Goal: Task Accomplishment & Management: Use online tool/utility

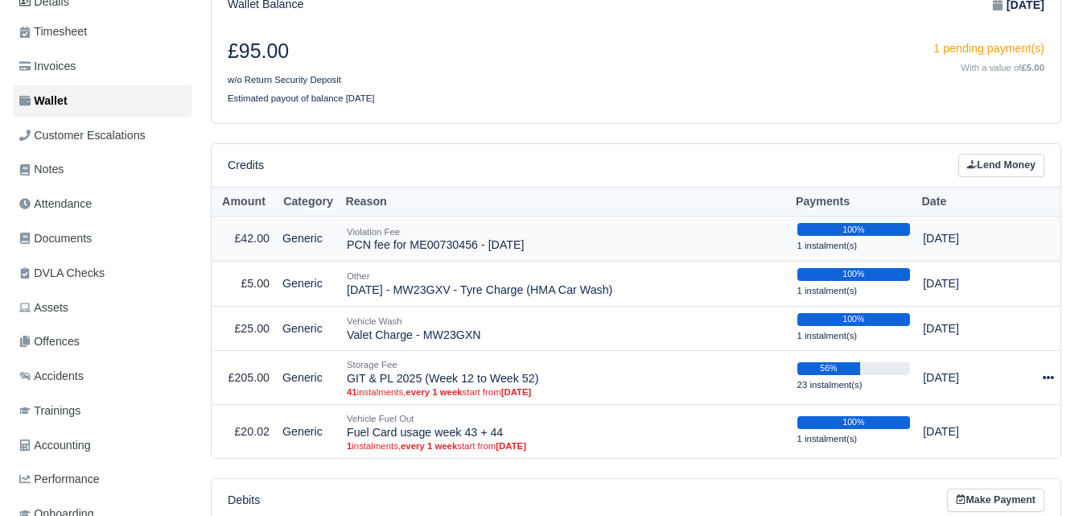
scroll to position [229, 0]
click at [534, 146] on div "Credits Lend Money" at bounding box center [636, 165] width 849 height 43
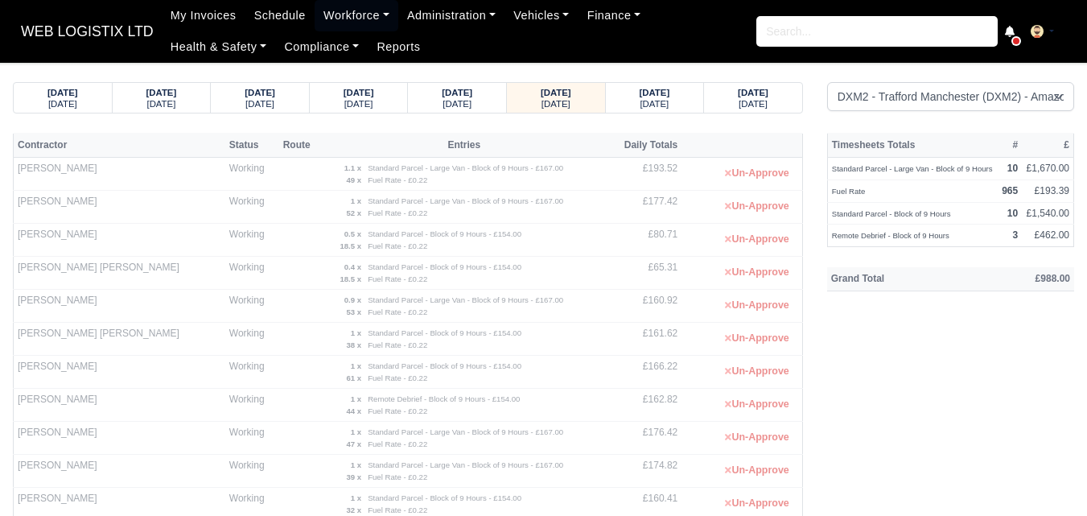
select select "1"
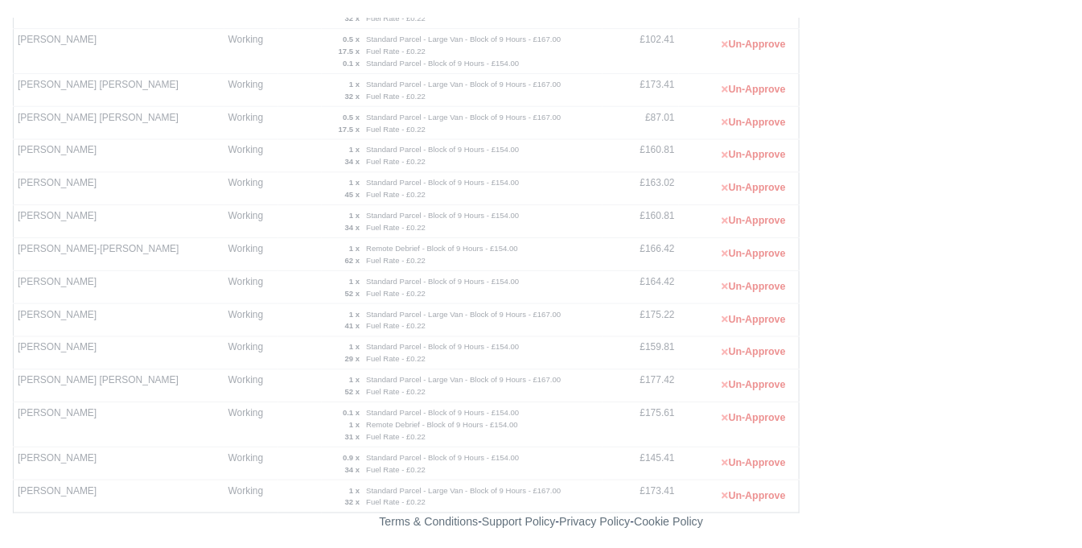
scroll to position [477, 0]
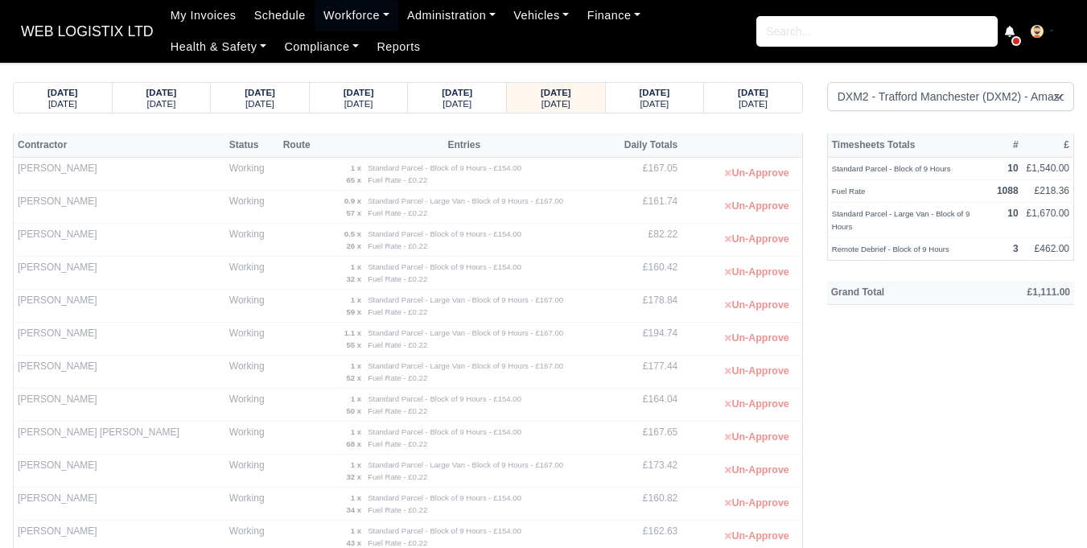
select select "1"
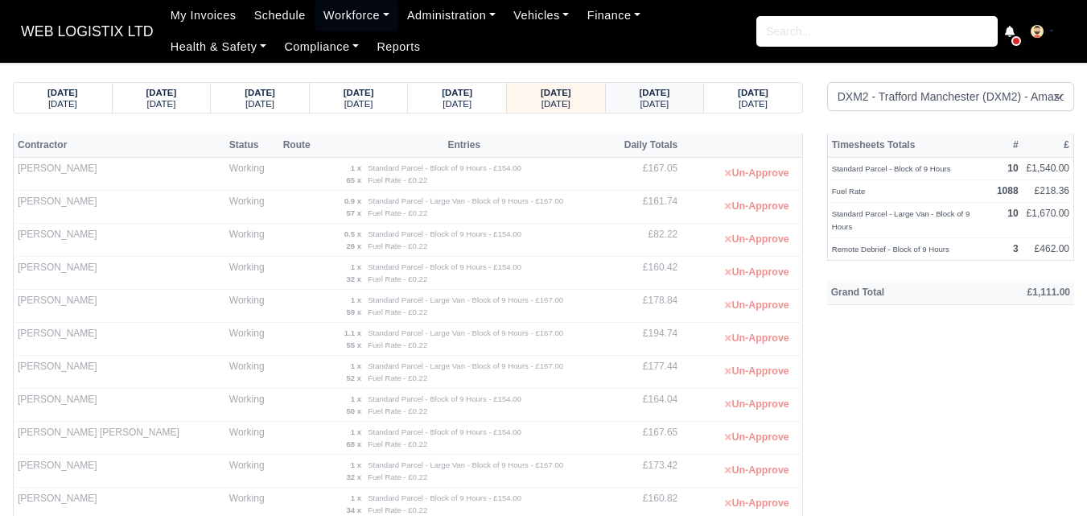
click at [679, 109] on div "18/08/2025 Monday" at bounding box center [655, 98] width 74 height 30
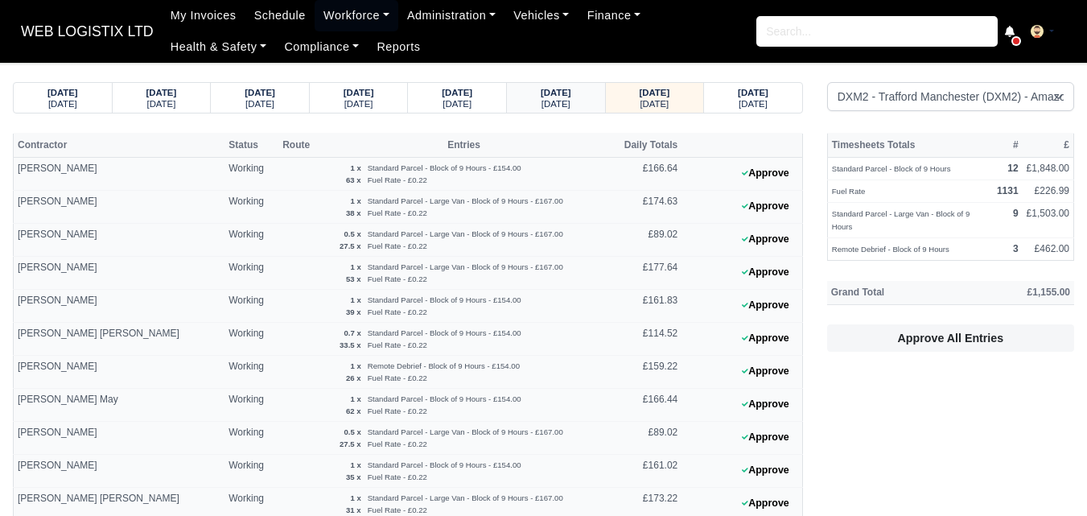
click at [535, 99] on div "[DATE]" at bounding box center [556, 102] width 68 height 11
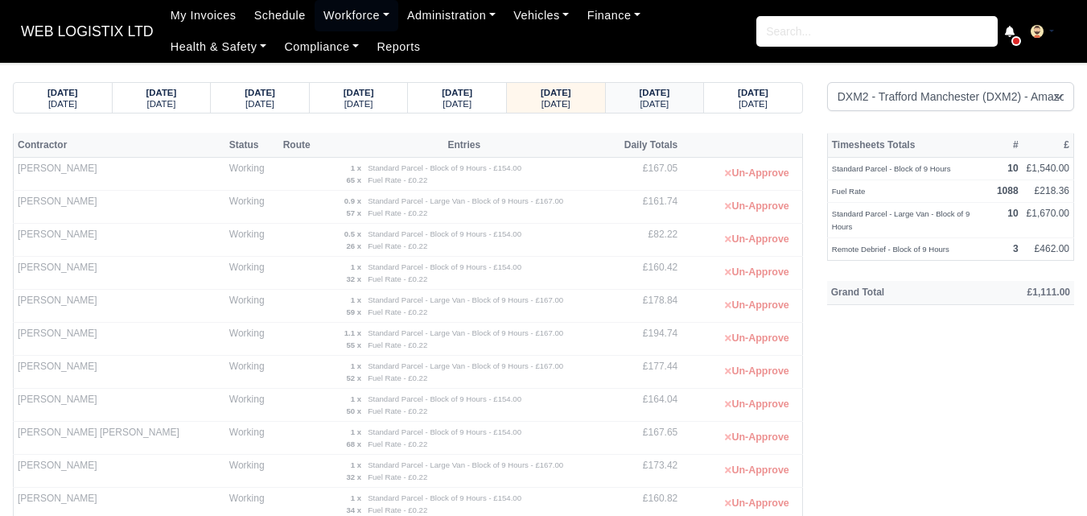
click at [641, 99] on small "Monday" at bounding box center [654, 104] width 29 height 10
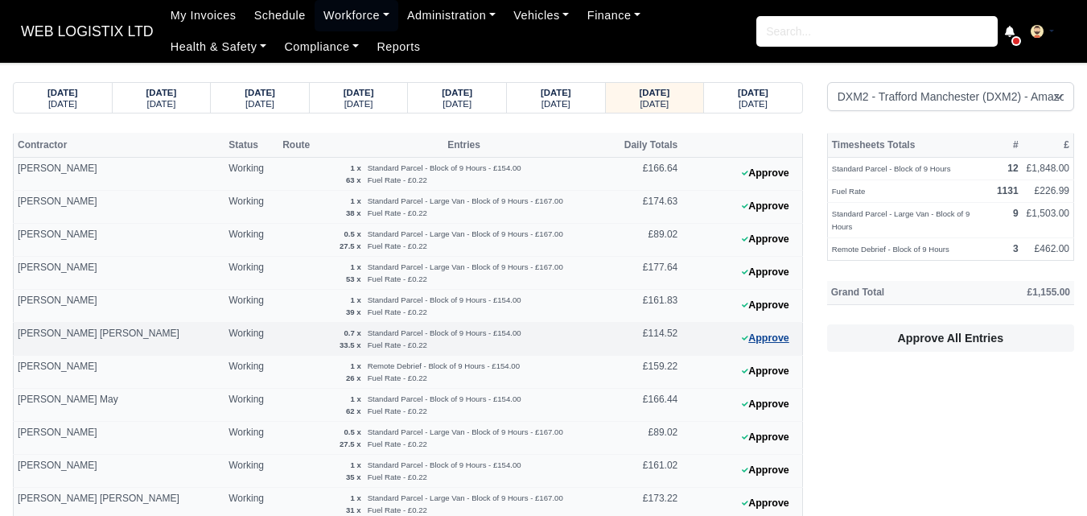
click at [756, 343] on button "Approve" at bounding box center [765, 338] width 65 height 23
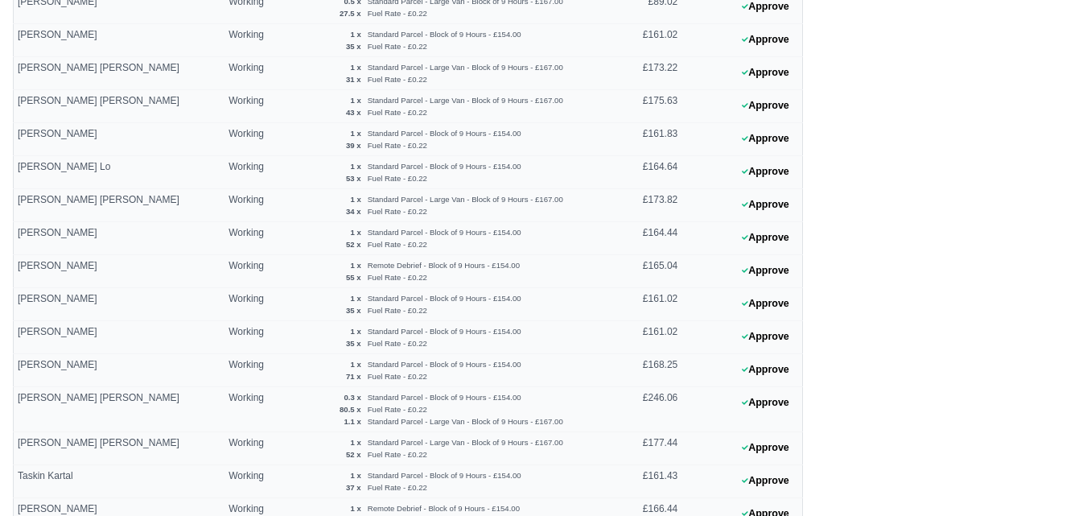
scroll to position [497, 0]
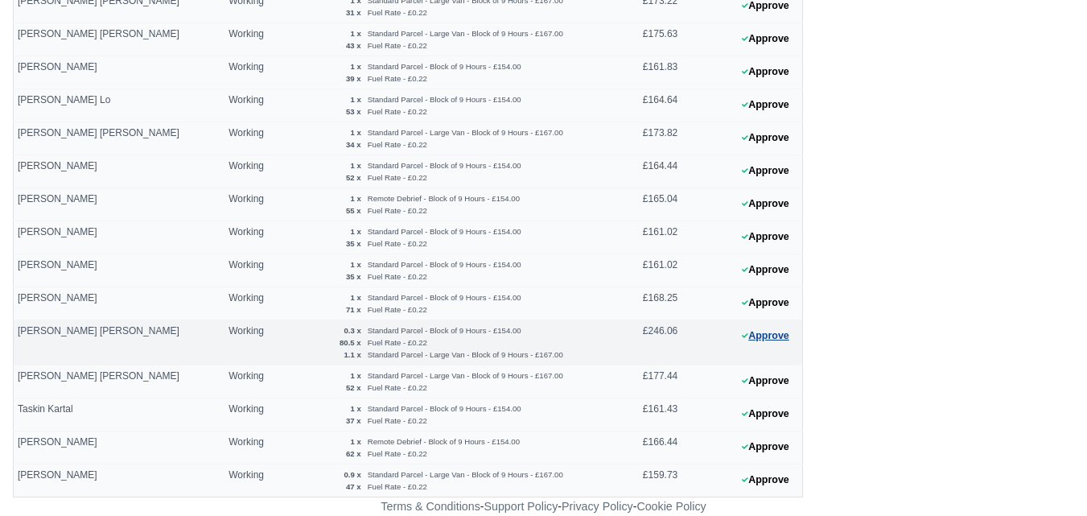
click at [756, 332] on button "Approve" at bounding box center [765, 335] width 65 height 23
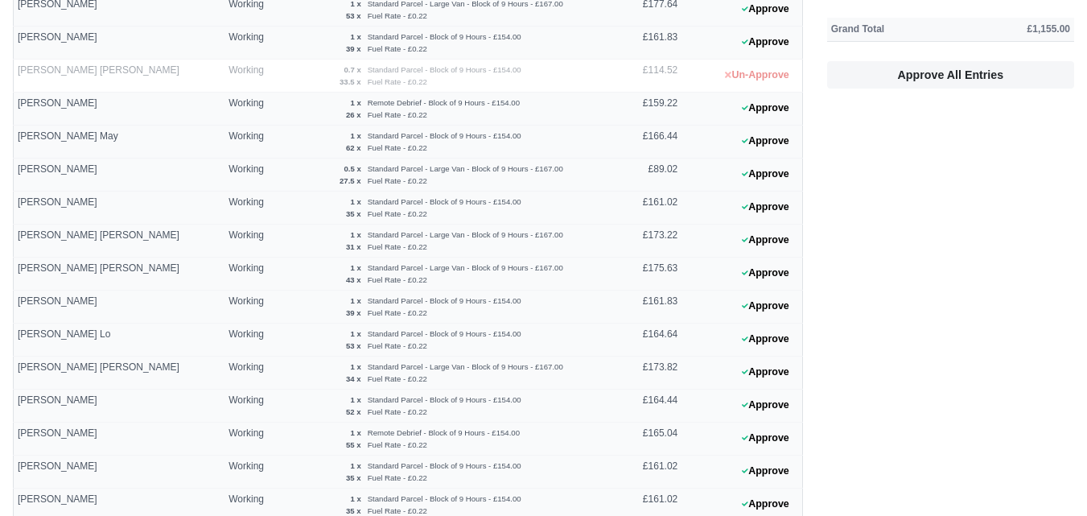
scroll to position [237, 0]
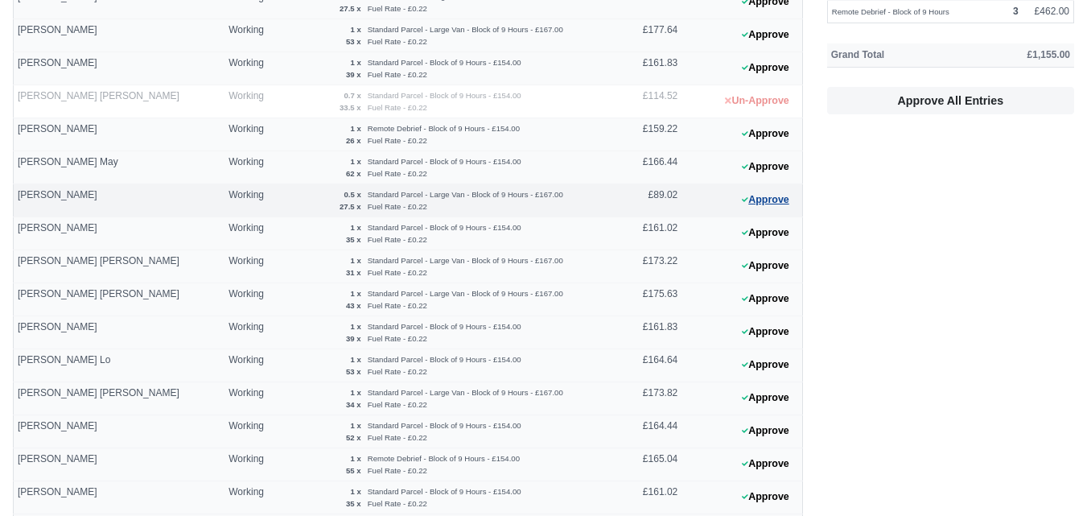
click at [760, 189] on button "Approve" at bounding box center [765, 199] width 65 height 23
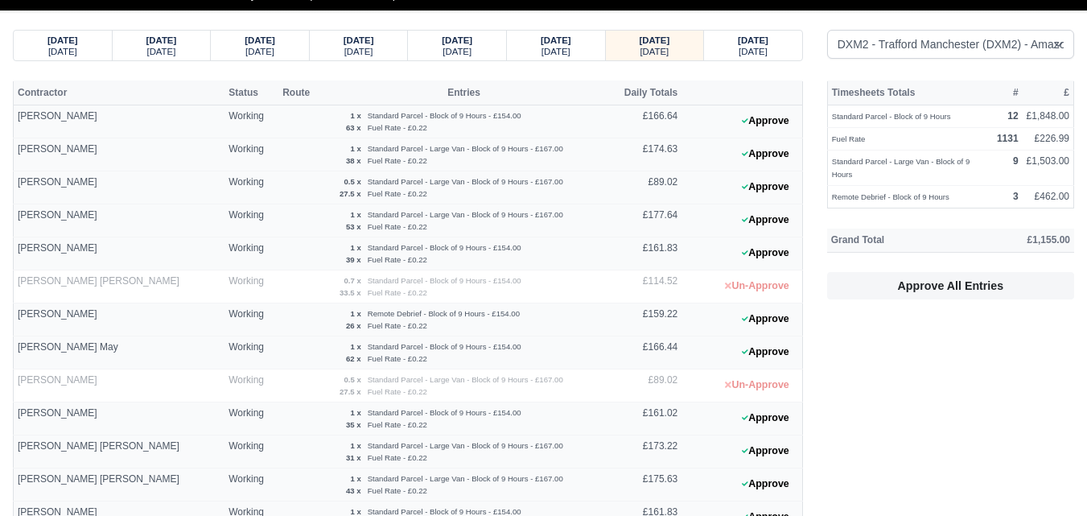
scroll to position [0, 0]
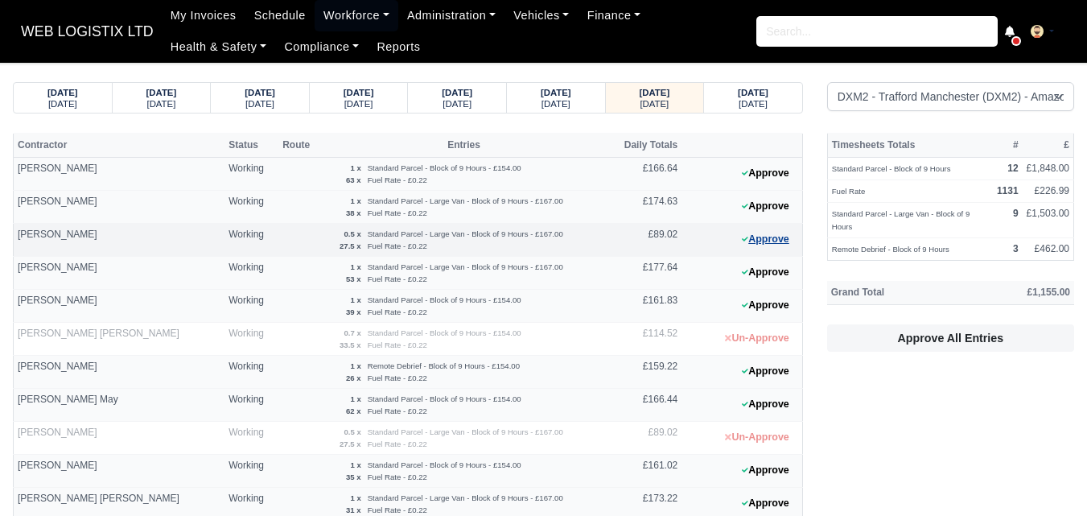
click at [771, 243] on button "Approve" at bounding box center [765, 239] width 65 height 23
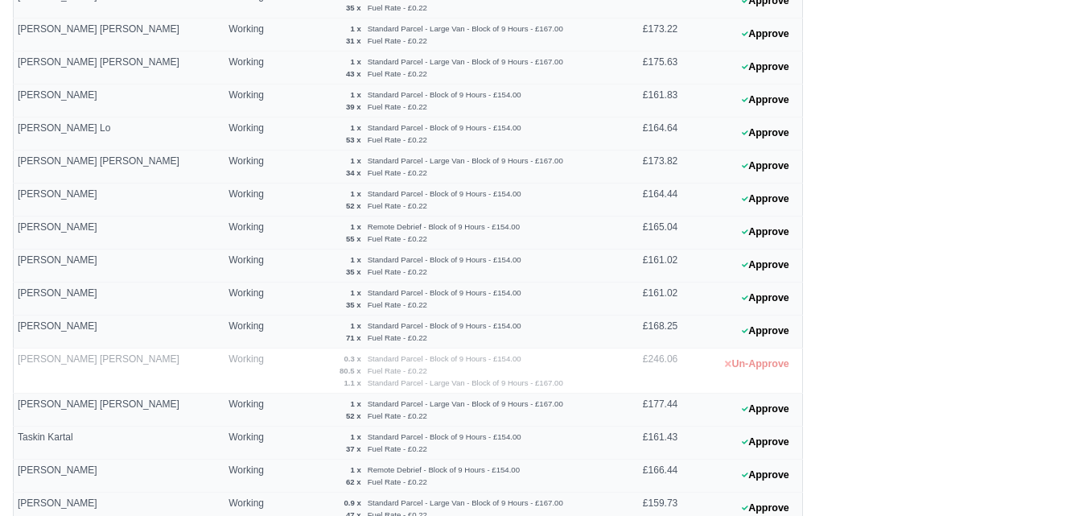
scroll to position [497, 0]
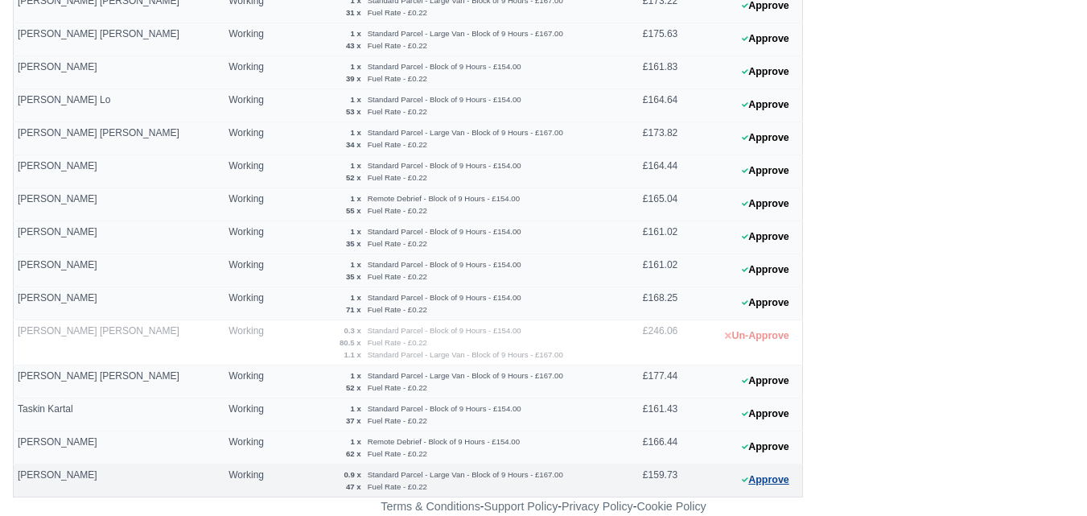
click at [750, 482] on button "Approve" at bounding box center [765, 479] width 65 height 23
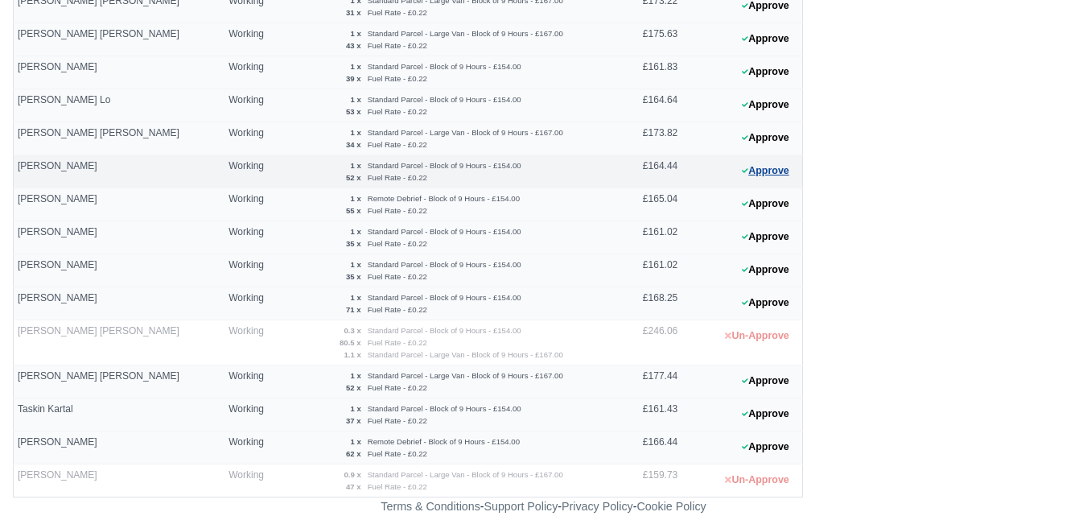
click at [761, 163] on button "Approve" at bounding box center [765, 170] width 65 height 23
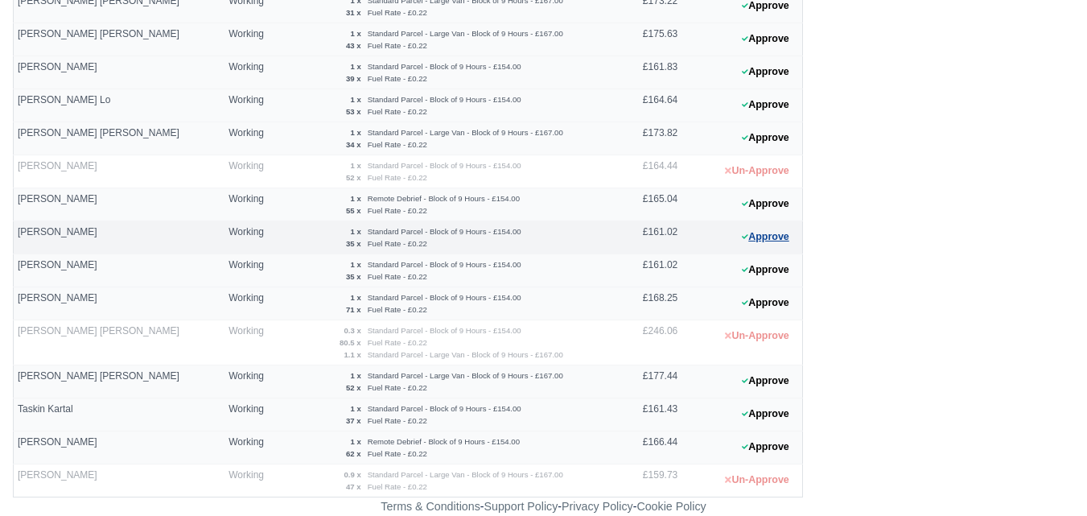
click at [770, 239] on button "Approve" at bounding box center [765, 236] width 65 height 23
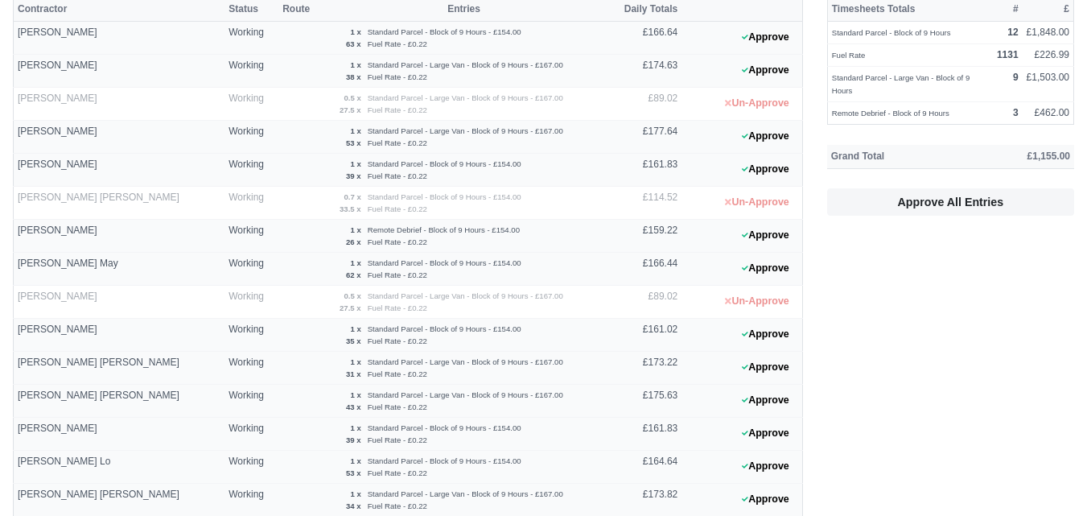
scroll to position [0, 0]
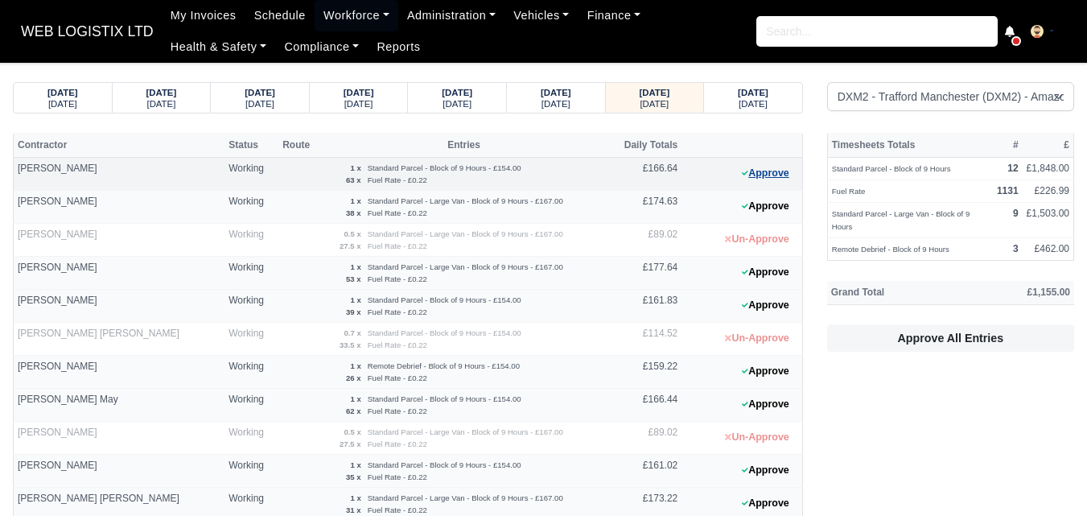
click at [747, 179] on button "Approve" at bounding box center [765, 173] width 65 height 23
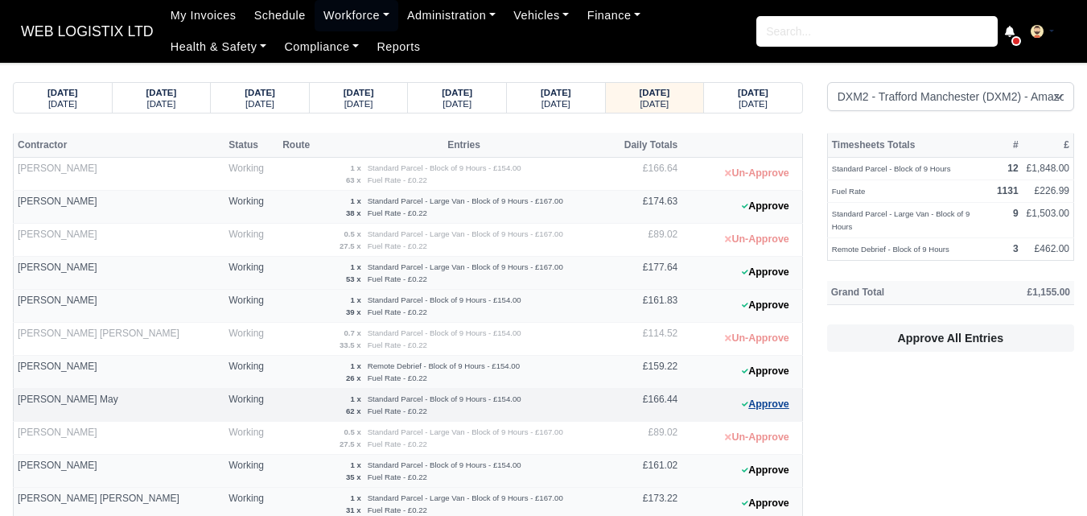
click at [758, 406] on button "Approve" at bounding box center [765, 404] width 65 height 23
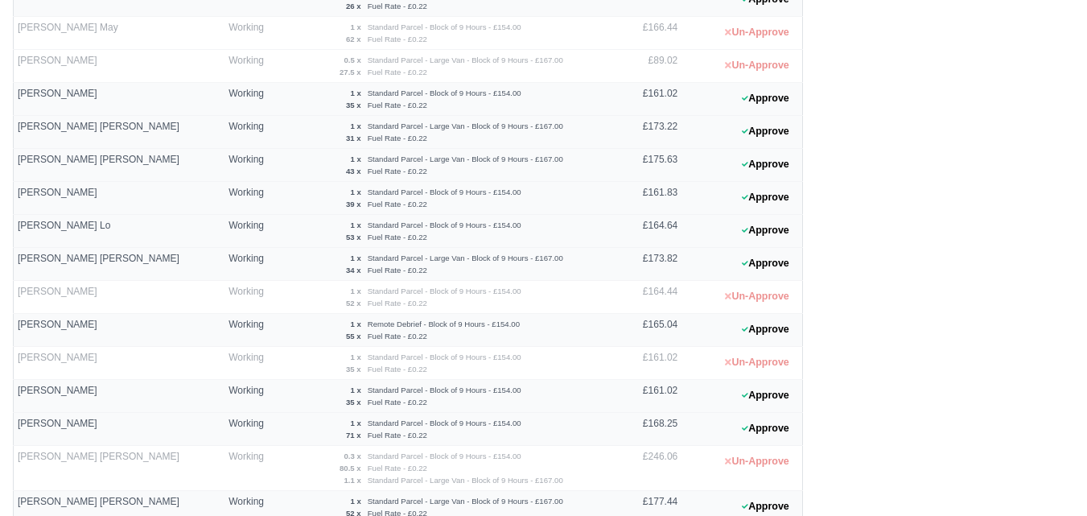
scroll to position [497, 0]
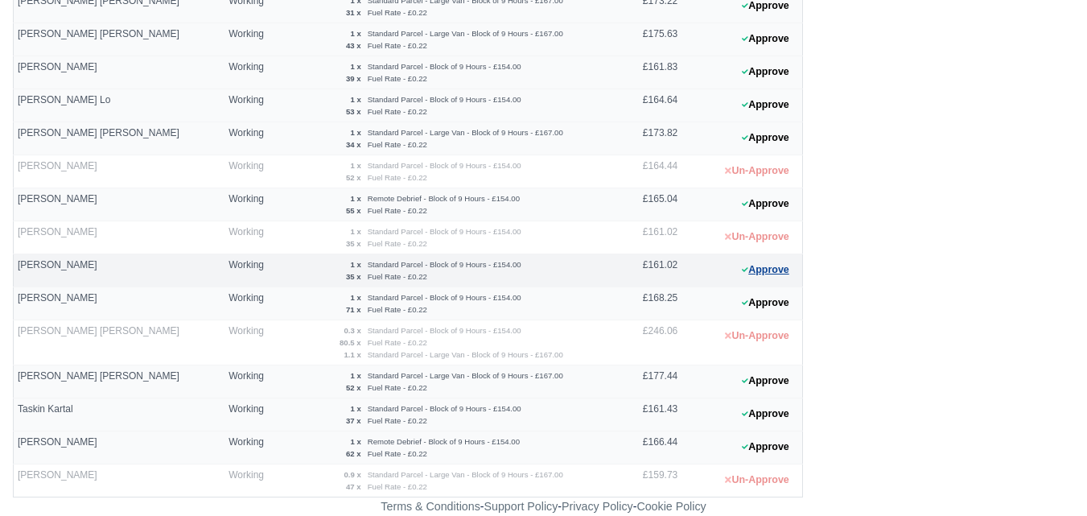
click at [742, 266] on icon at bounding box center [745, 270] width 6 height 10
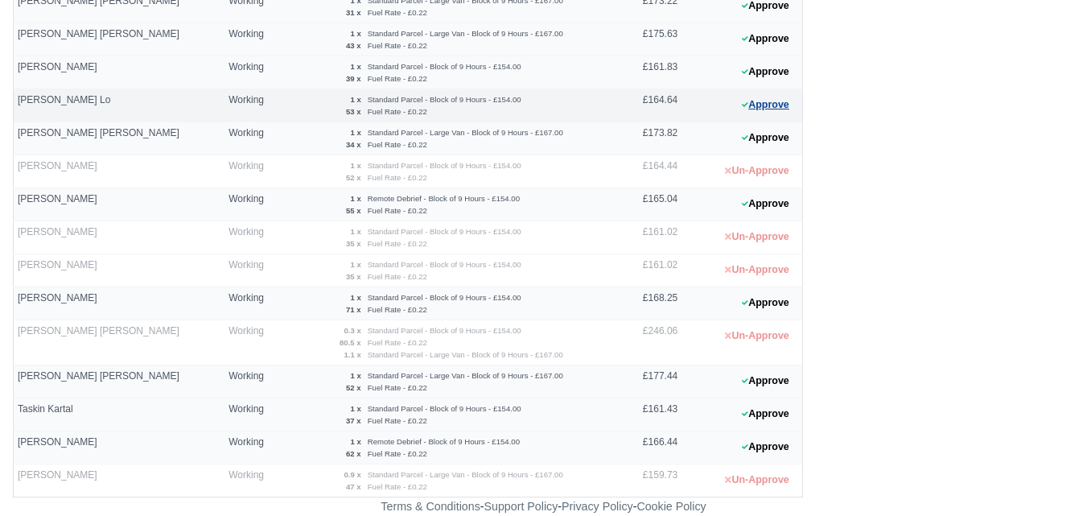
click at [773, 101] on button "Approve" at bounding box center [765, 104] width 65 height 23
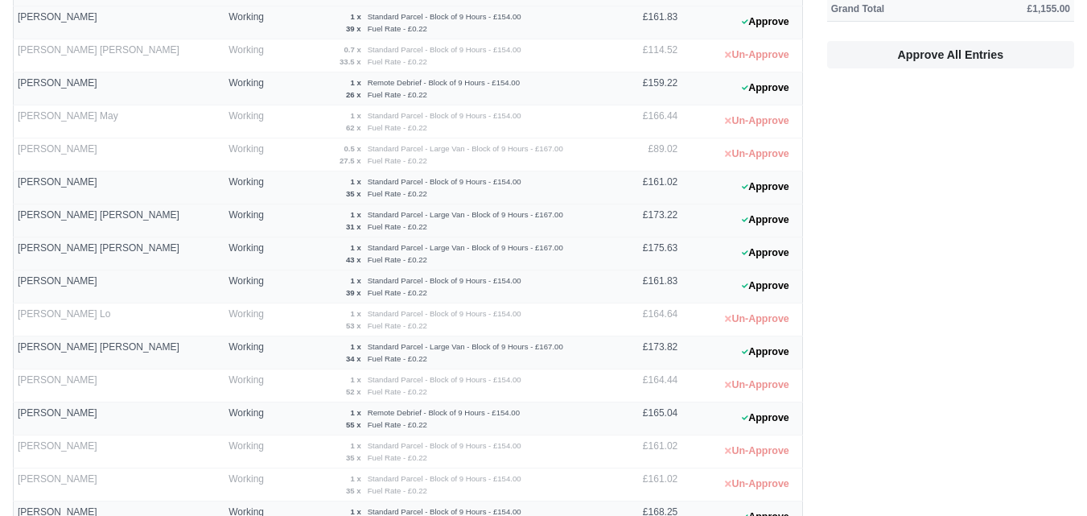
scroll to position [274, 0]
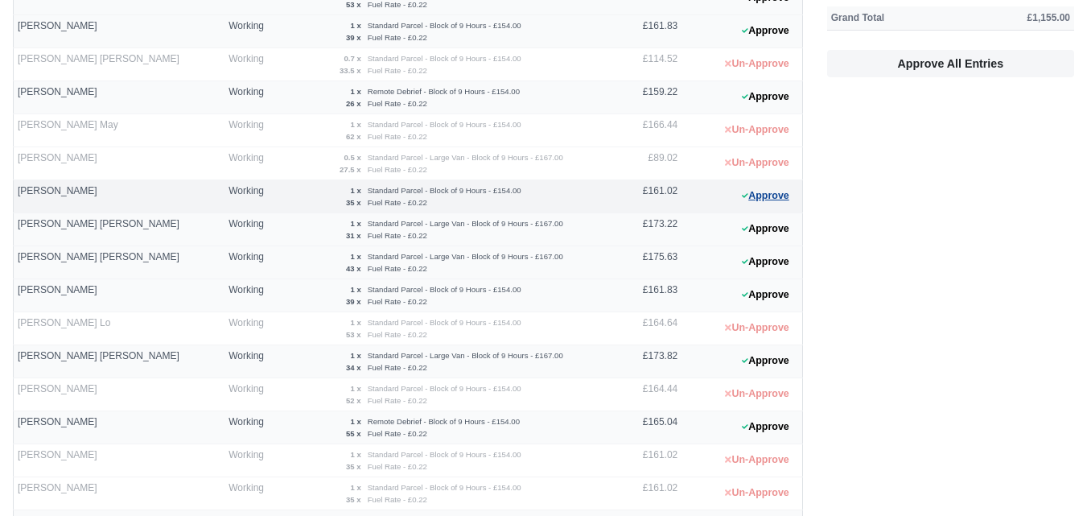
click at [785, 194] on button "Approve" at bounding box center [765, 195] width 65 height 23
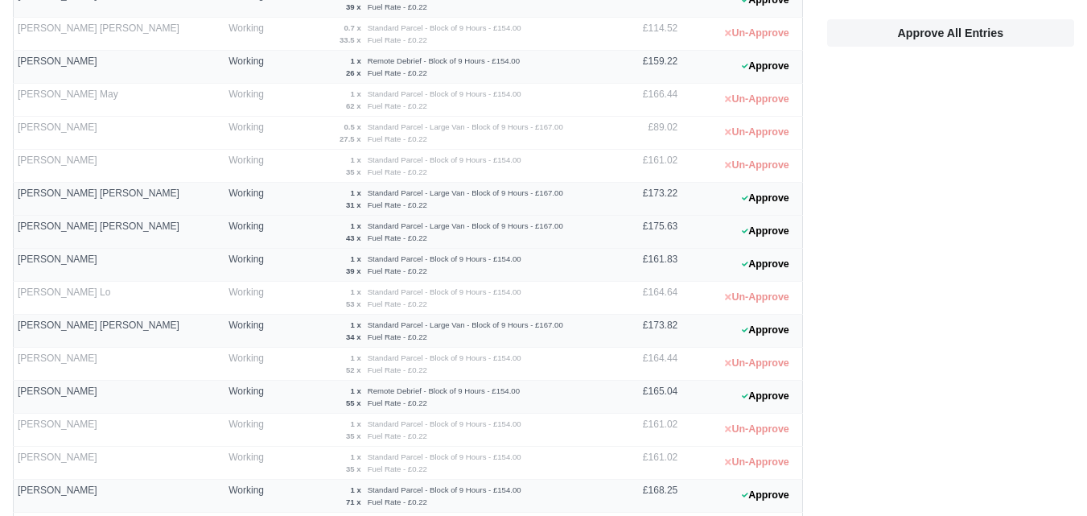
scroll to position [497, 0]
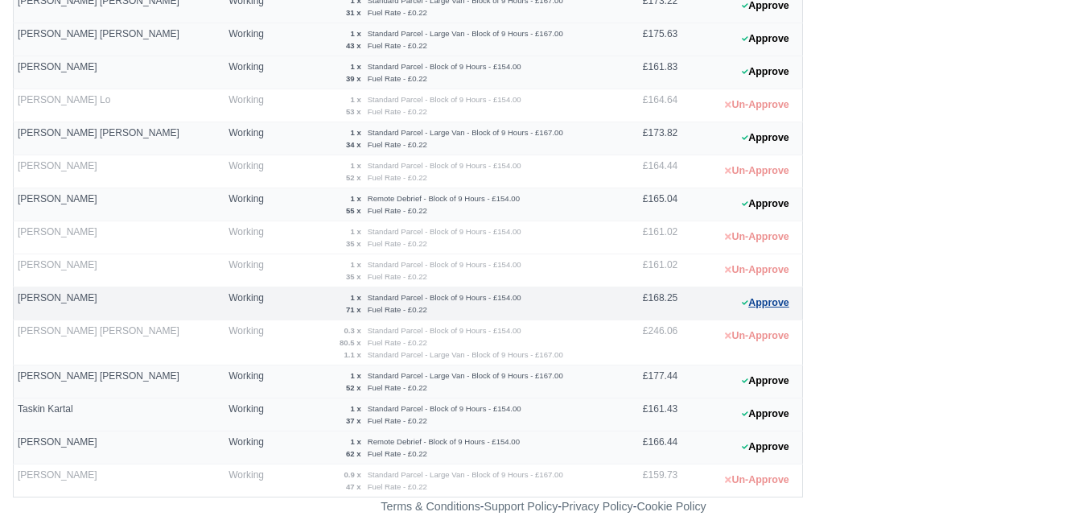
click at [777, 295] on button "Approve" at bounding box center [765, 302] width 65 height 23
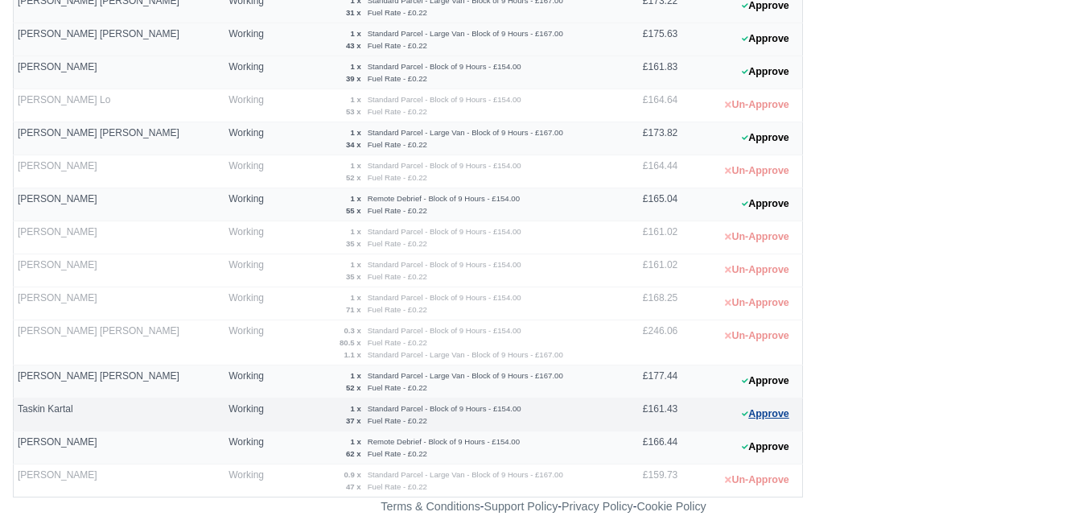
click at [781, 410] on button "Approve" at bounding box center [765, 413] width 65 height 23
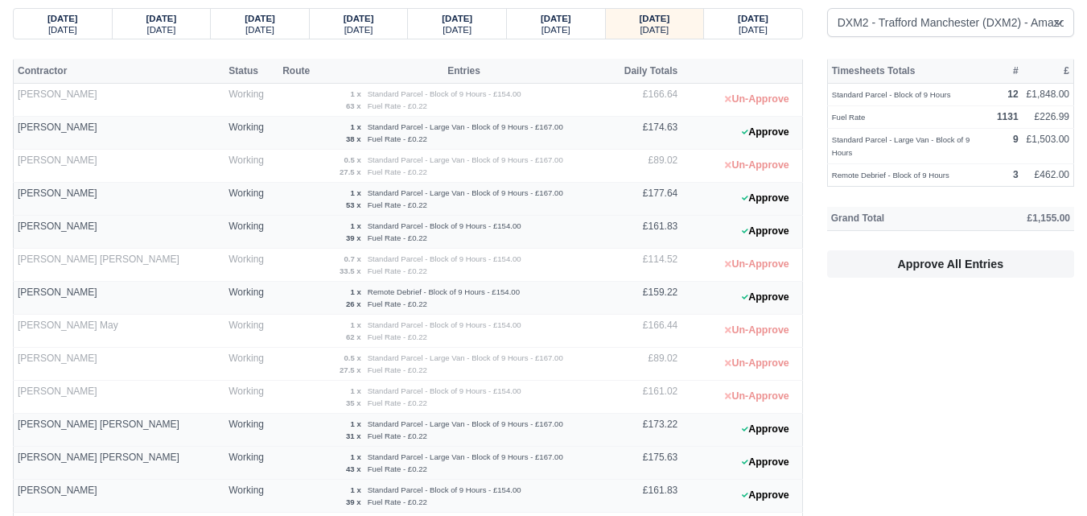
scroll to position [0, 0]
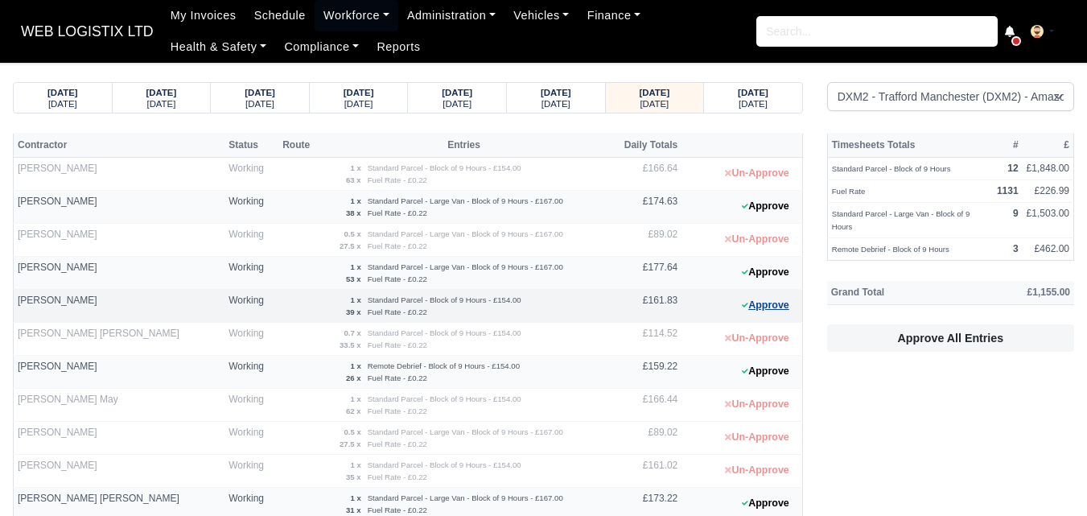
click at [742, 308] on icon at bounding box center [745, 305] width 6 height 10
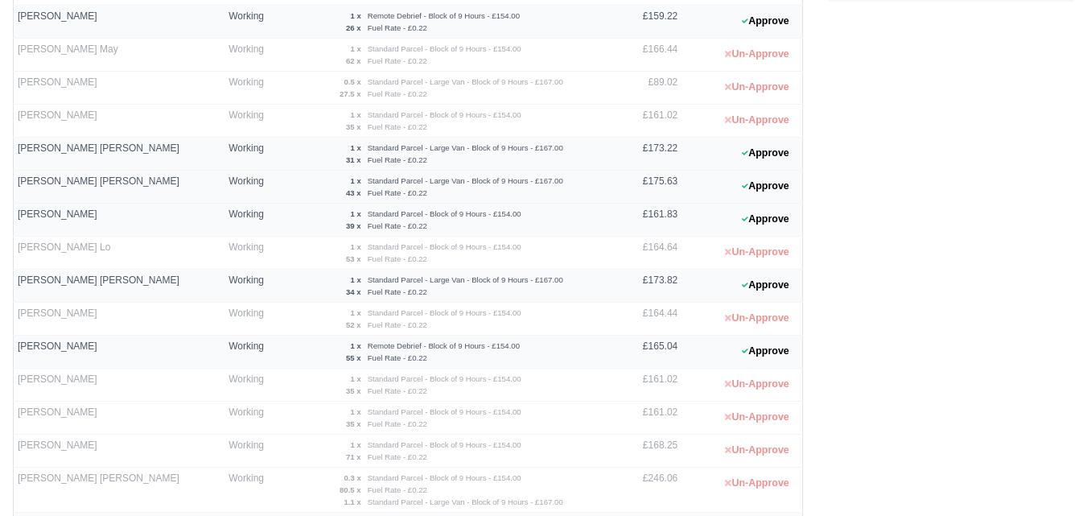
scroll to position [352, 0]
click at [777, 218] on button "Approve" at bounding box center [765, 217] width 65 height 23
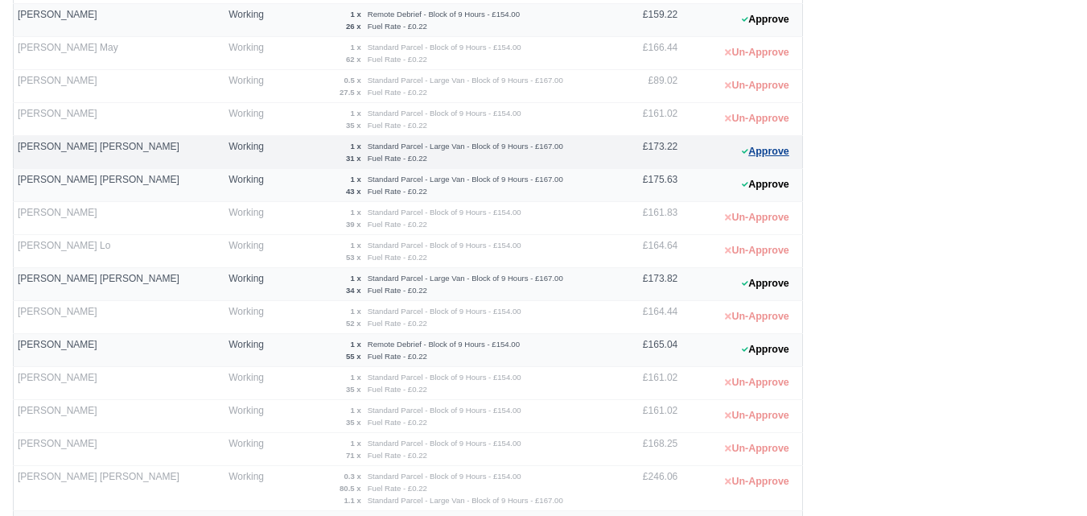
click at [785, 155] on button "Approve" at bounding box center [765, 151] width 65 height 23
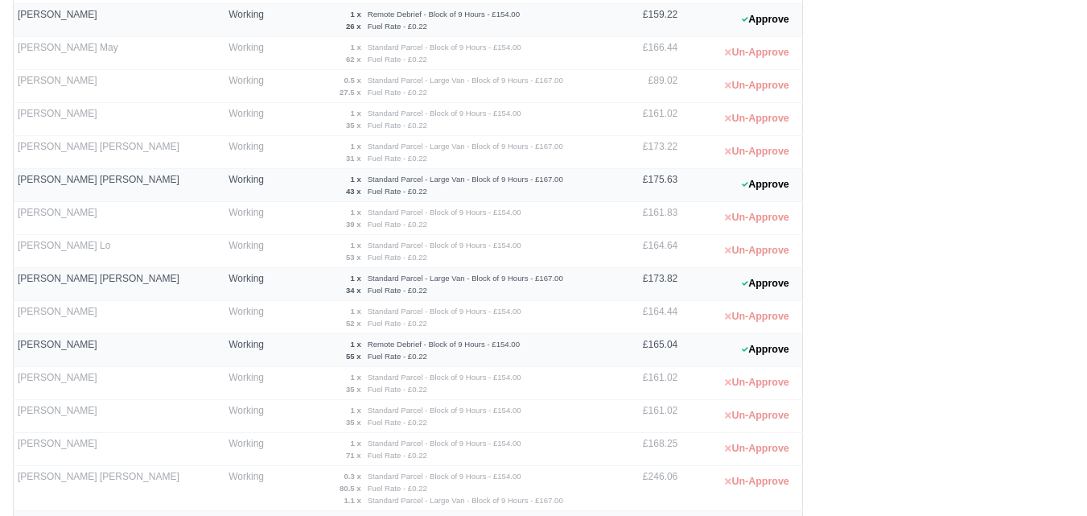
scroll to position [497, 0]
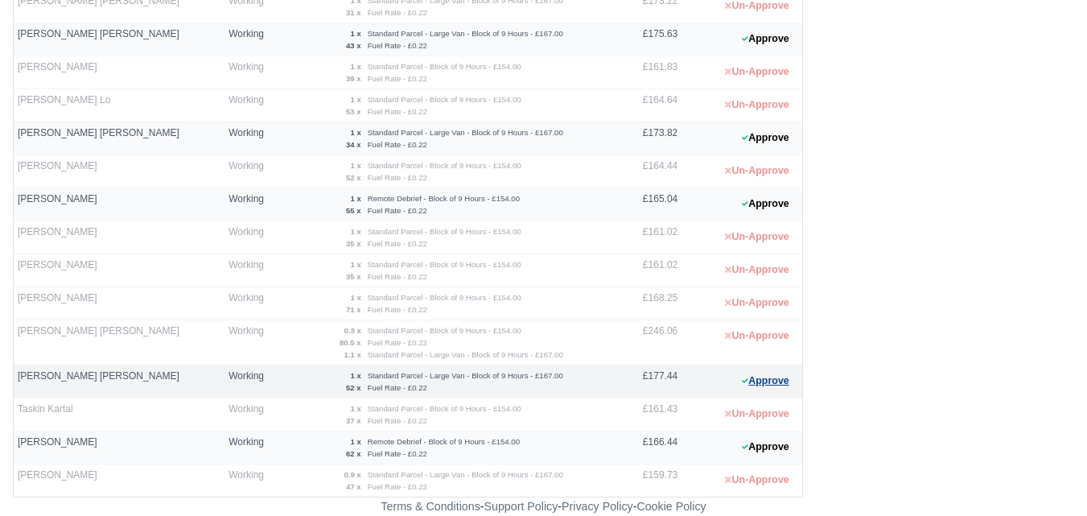
click at [790, 387] on button "Approve" at bounding box center [765, 380] width 65 height 23
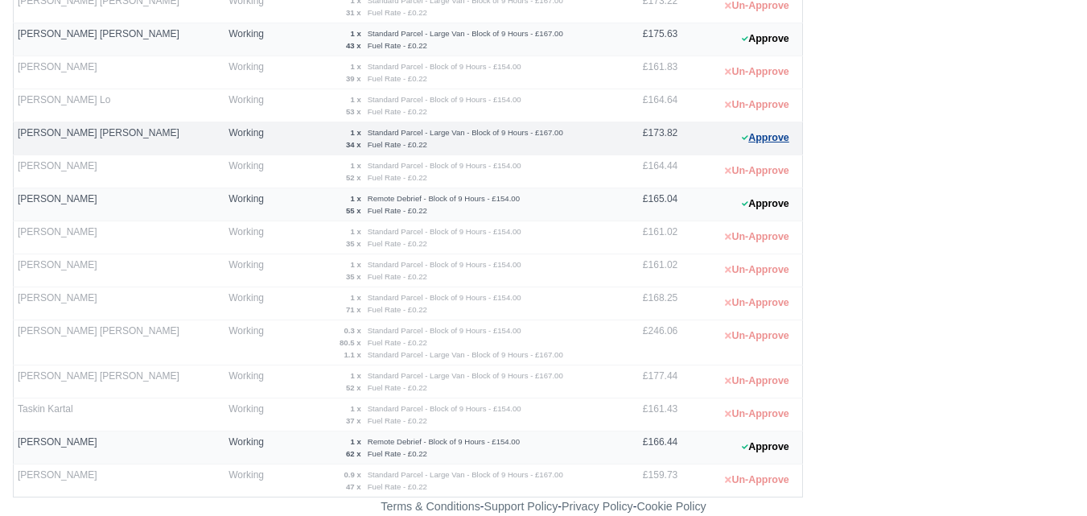
click at [793, 130] on button "Approve" at bounding box center [765, 137] width 65 height 23
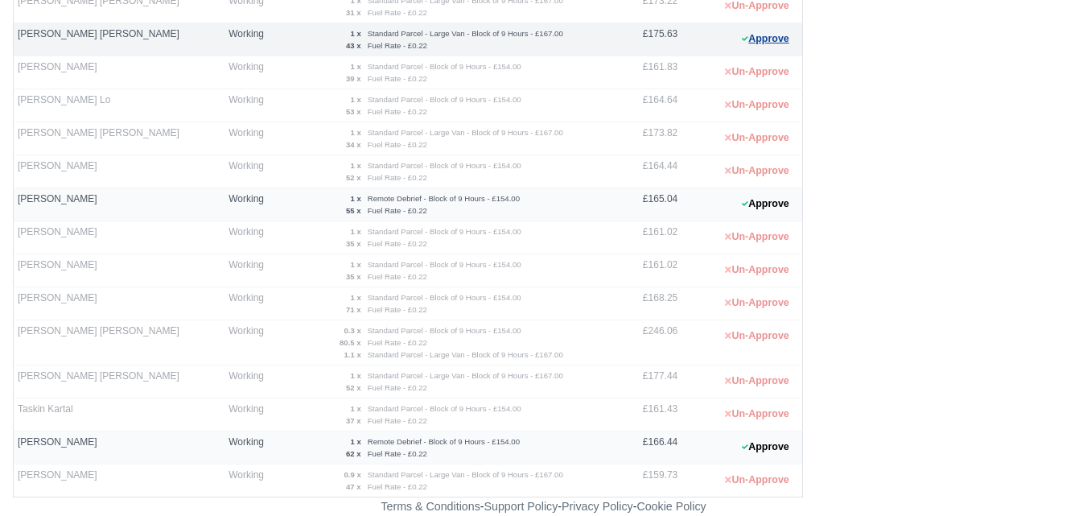
click at [750, 44] on button "Approve" at bounding box center [765, 38] width 65 height 23
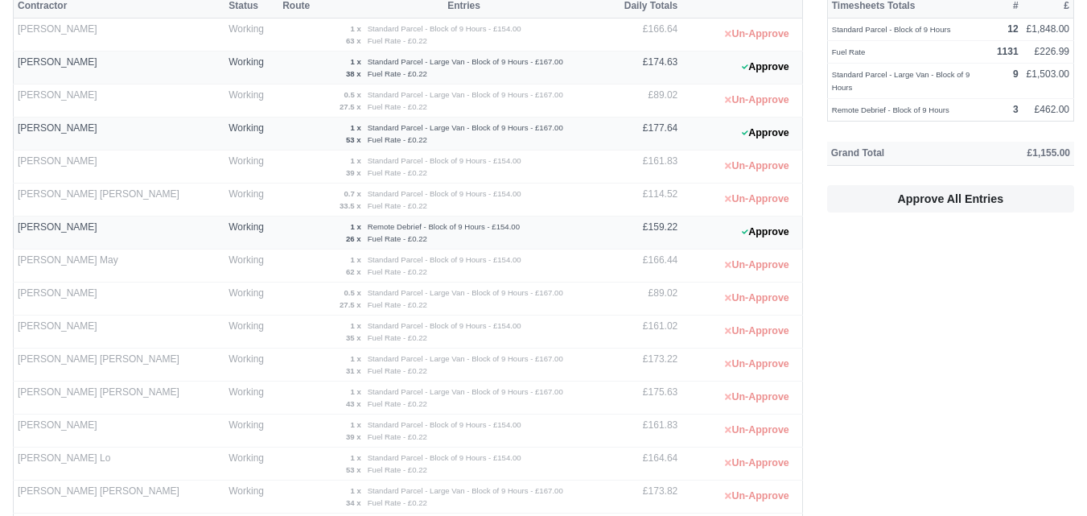
scroll to position [0, 0]
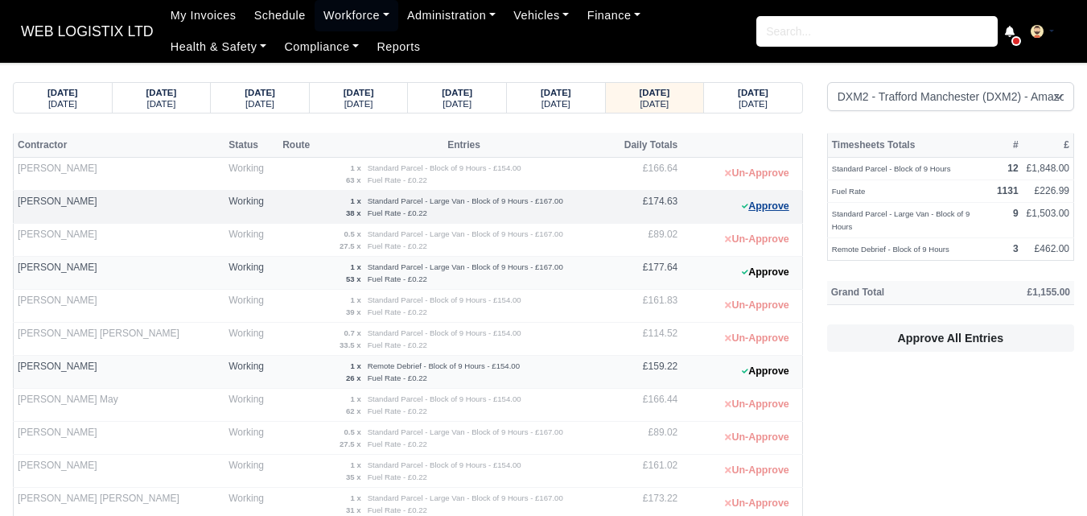
click at [751, 208] on button "Approve" at bounding box center [765, 206] width 65 height 23
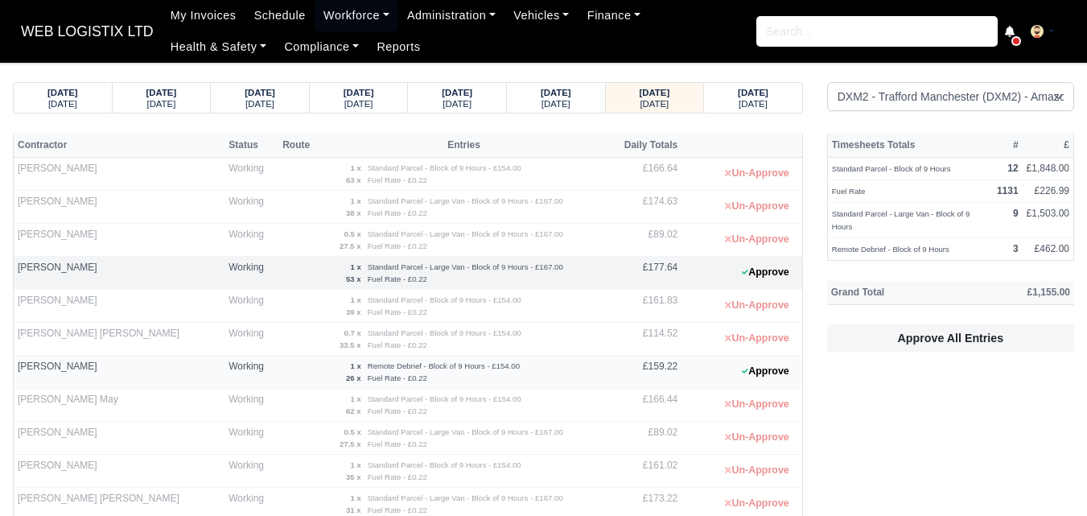
click at [773, 286] on 1755598517 "Approve" at bounding box center [742, 273] width 121 height 33
click at [770, 276] on button "Approve" at bounding box center [765, 272] width 65 height 23
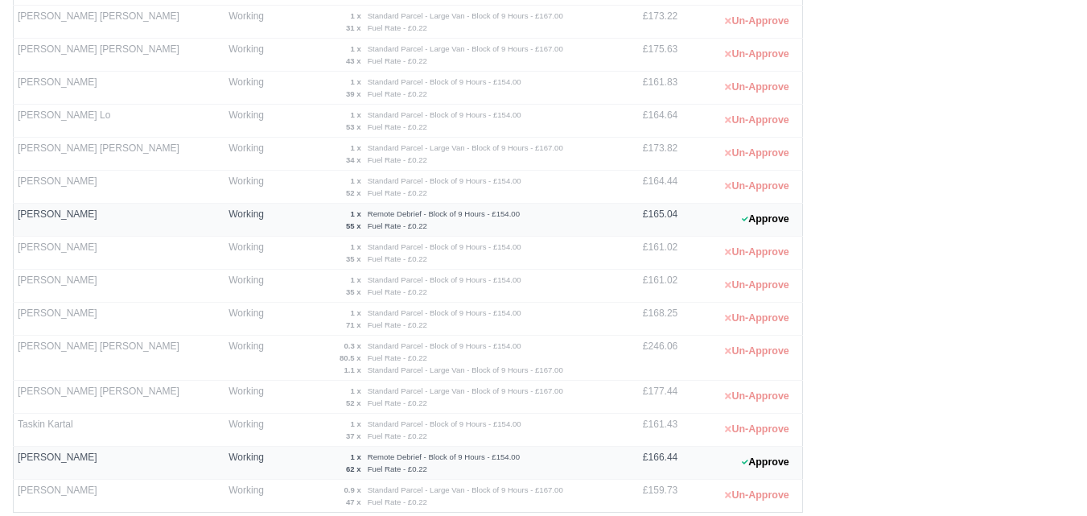
scroll to position [497, 0]
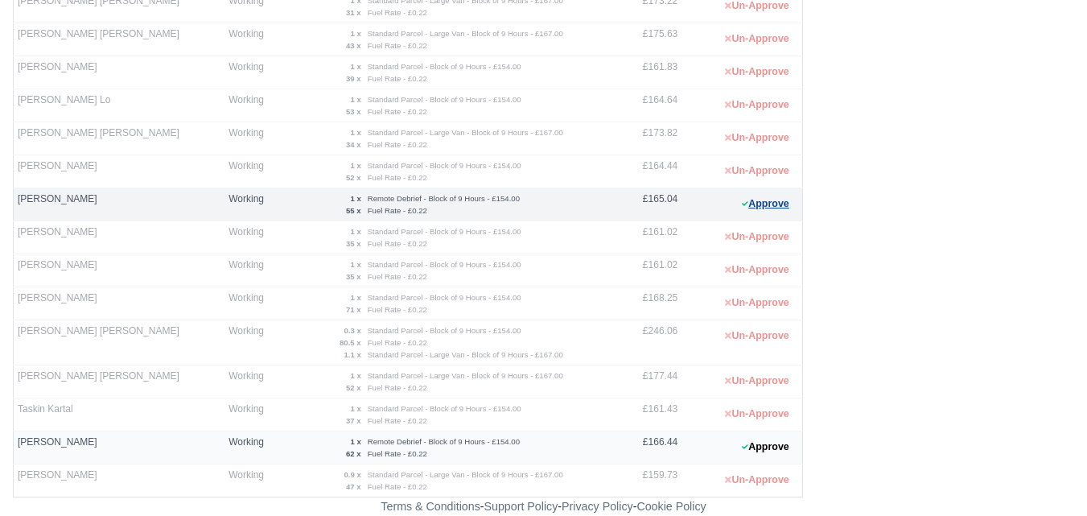
click at [744, 196] on button "Approve" at bounding box center [765, 203] width 65 height 23
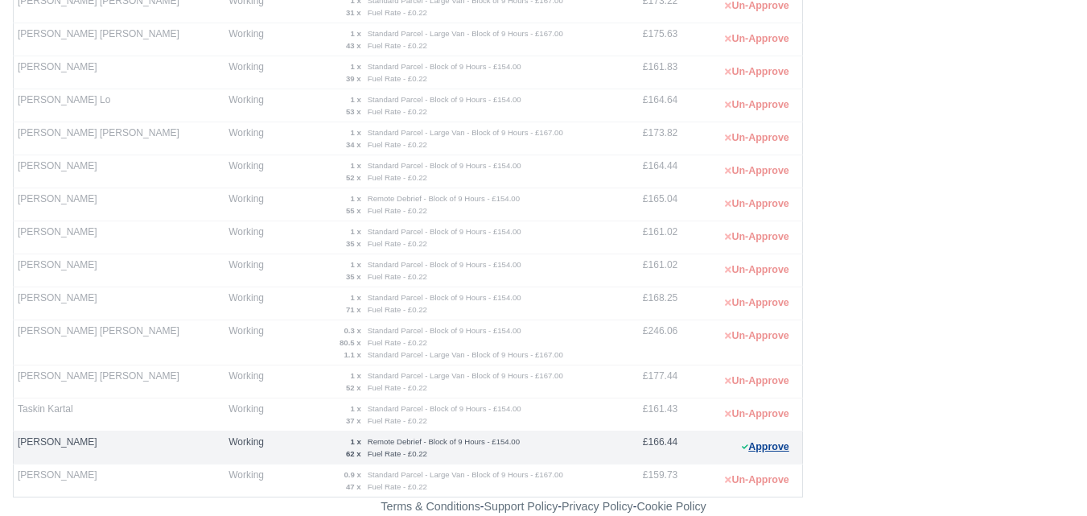
click at [760, 443] on button "Approve" at bounding box center [765, 446] width 65 height 23
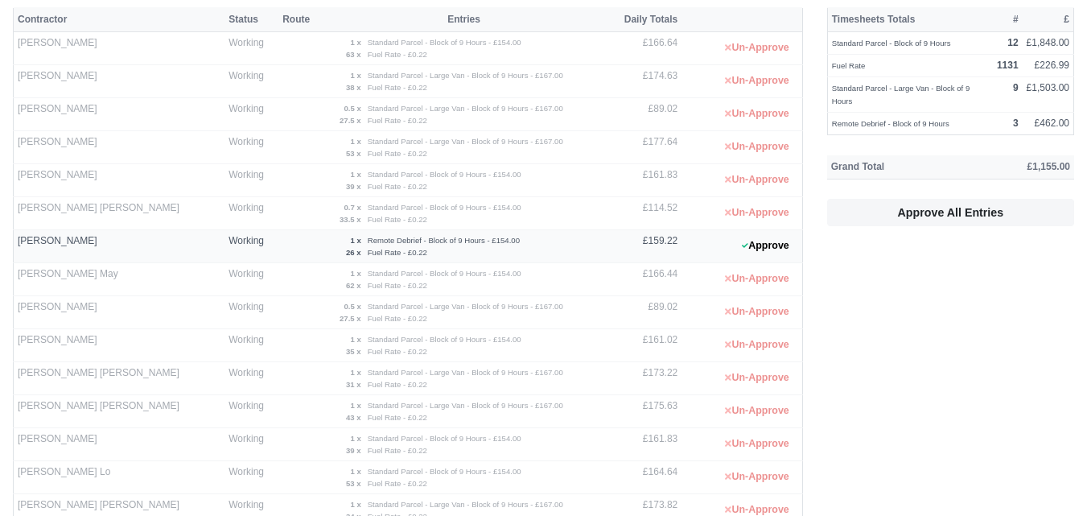
scroll to position [0, 0]
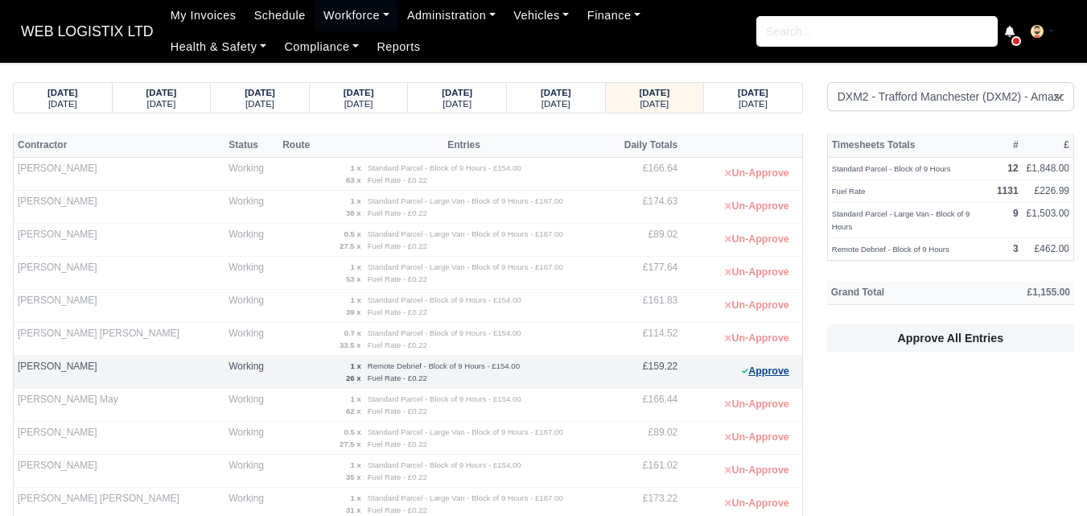
click at [768, 381] on button "Approve" at bounding box center [765, 371] width 65 height 23
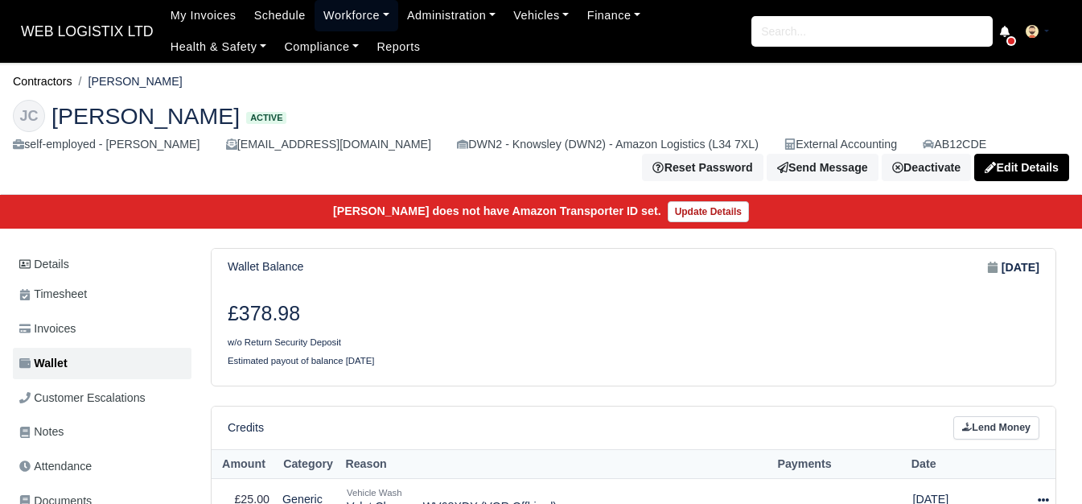
click at [339, 11] on link "Workforce" at bounding box center [357, 15] width 84 height 31
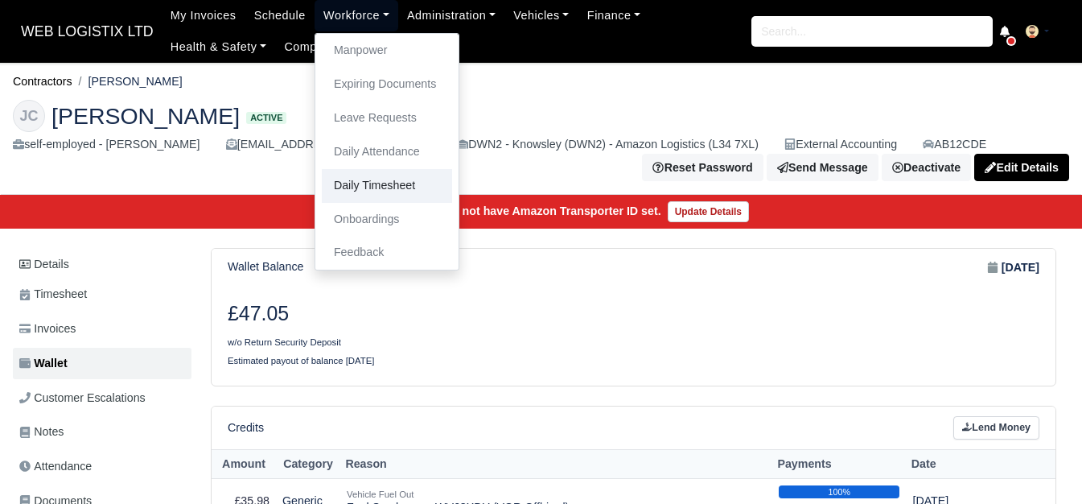
click at [382, 194] on link "Daily Timesheet" at bounding box center [387, 186] width 130 height 34
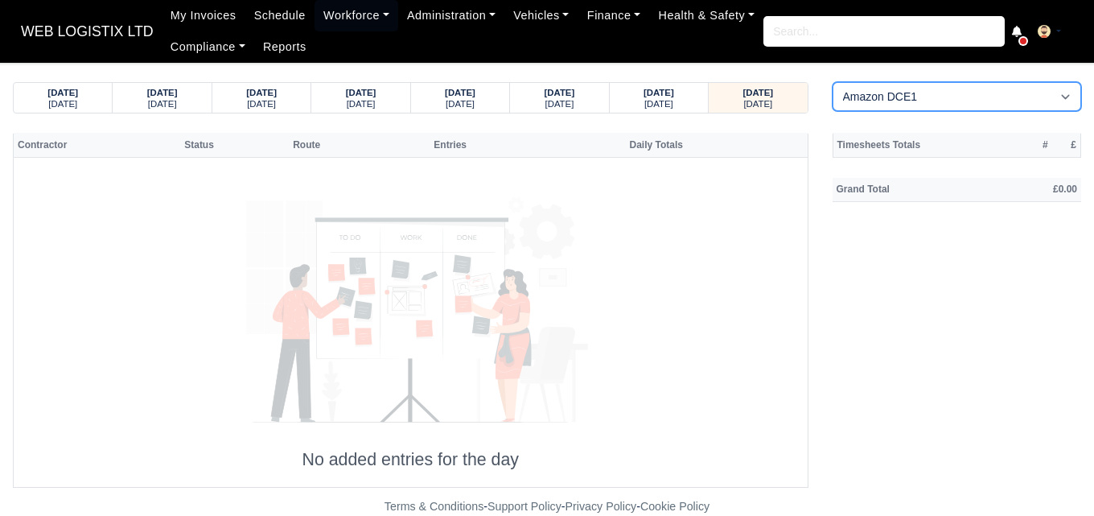
click at [895, 97] on select "Amazon DCE1 DWN2 - [GEOGRAPHIC_DATA] (DWN2) - Amazon Logistics (L34 7XL) DXM2 -…" at bounding box center [957, 96] width 249 height 29
select select "1"
click at [833, 82] on select "Amazon DCE1 DWN2 - [GEOGRAPHIC_DATA] (DWN2) - Amazon Logistics (L34 7XL) DXM2 -…" at bounding box center [957, 96] width 249 height 29
click at [655, 99] on small "[DATE]" at bounding box center [659, 104] width 29 height 10
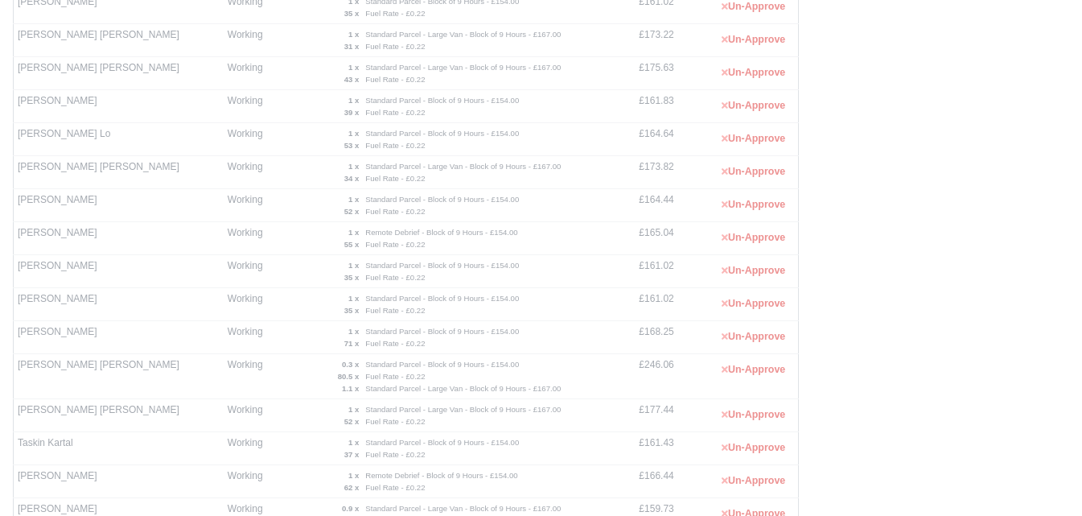
scroll to position [460, 0]
drag, startPoint x: 1080, startPoint y: 326, endPoint x: 1093, endPoint y: 373, distance: 48.4
